Goal: Find contact information: Find contact information

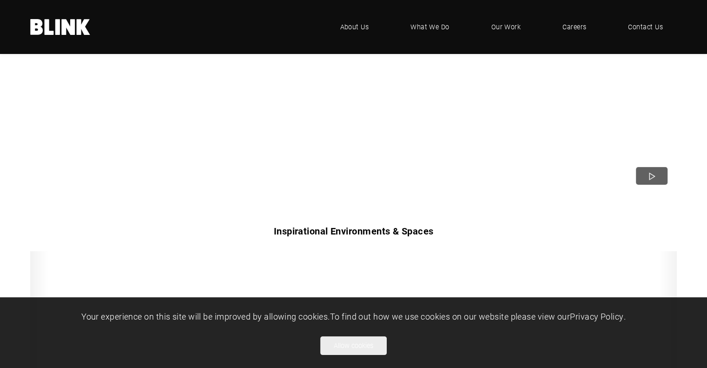
scroll to position [372, 0]
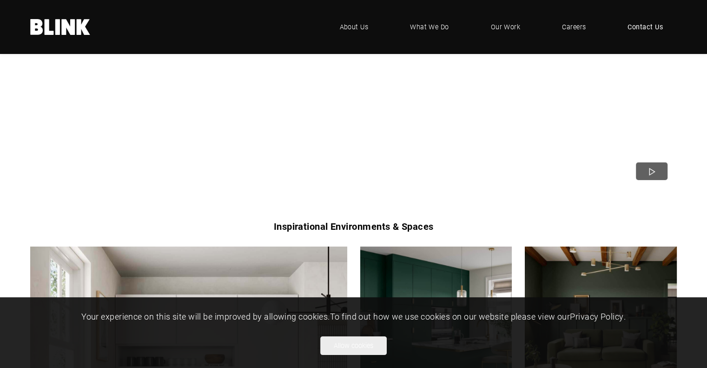
click at [637, 26] on span "Contact Us" at bounding box center [644, 27] width 35 height 10
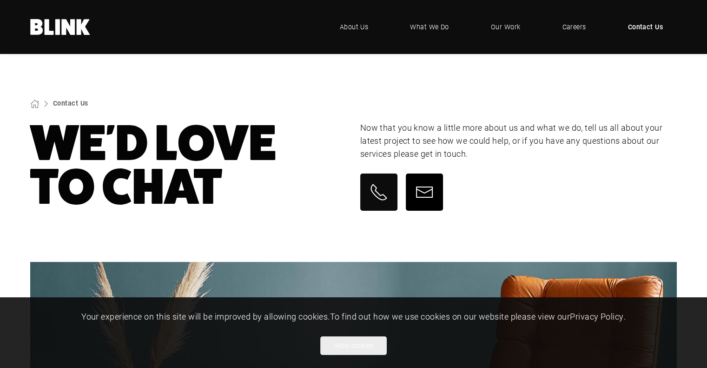
click at [421, 185] on icon at bounding box center [424, 192] width 19 height 19
click at [503, 110] on section "Contact Us We'd Love To Chat Now that you know a little more about us and what …" at bounding box center [353, 158] width 707 height 208
